Goal: Task Accomplishment & Management: Manage account settings

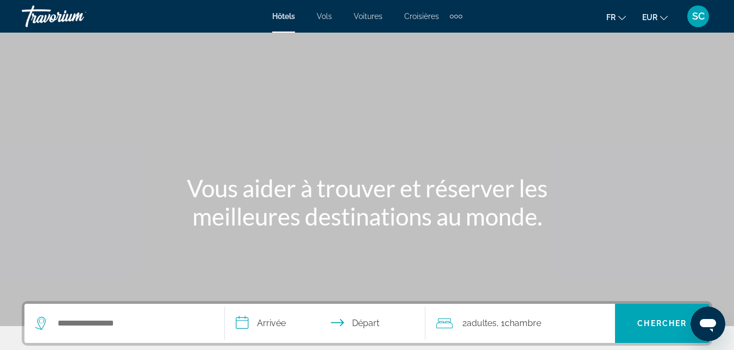
click at [692, 7] on div "SC" at bounding box center [698, 16] width 22 height 22
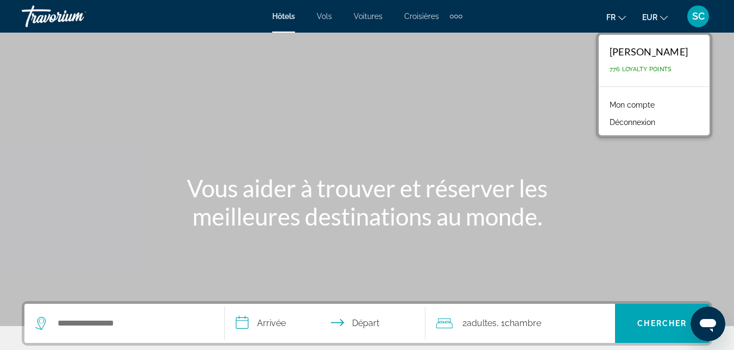
click at [634, 102] on link "Mon compte" at bounding box center [632, 105] width 56 height 14
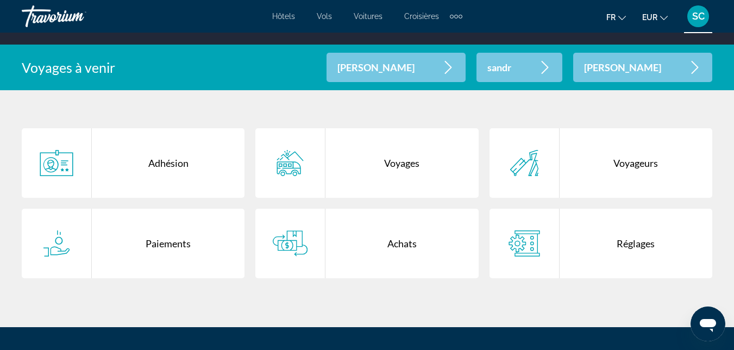
scroll to position [198, 0]
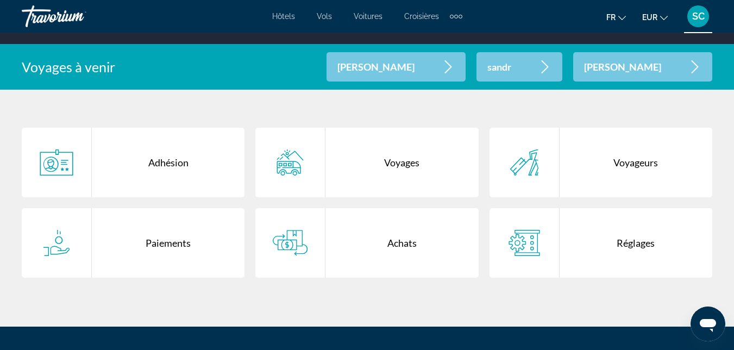
click at [372, 256] on div "Achats" at bounding box center [401, 243] width 153 height 70
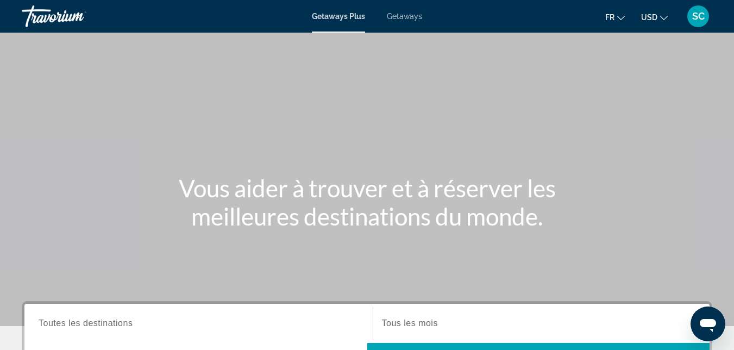
click at [691, 24] on div "SC" at bounding box center [698, 16] width 22 height 22
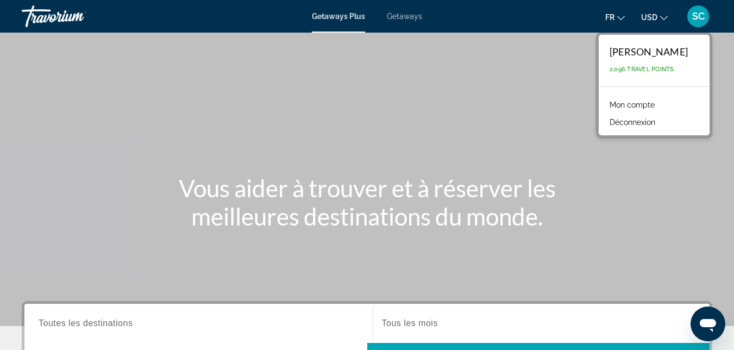
click at [634, 106] on link "Mon compte" at bounding box center [632, 105] width 56 height 14
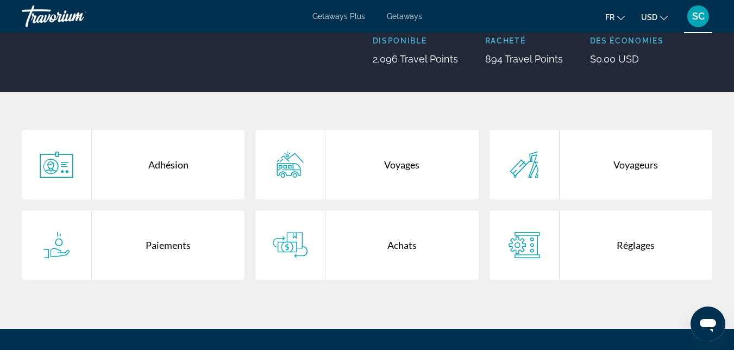
scroll to position [151, 0]
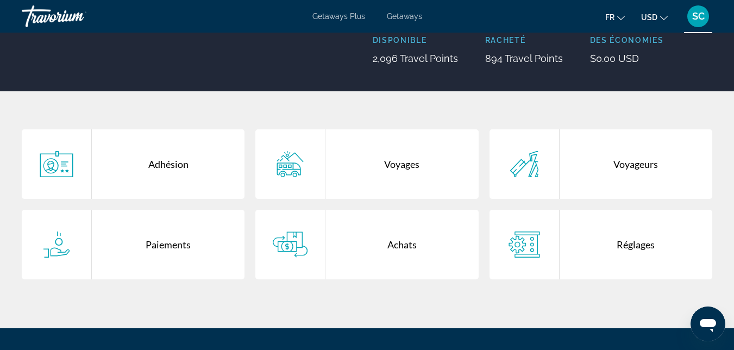
click at [322, 254] on div "Main content" at bounding box center [290, 245] width 70 height 70
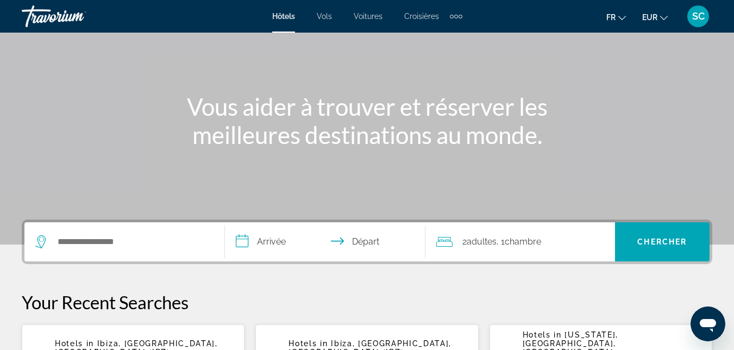
scroll to position [82, 0]
